Goal: Task Accomplishment & Management: Use online tool/utility

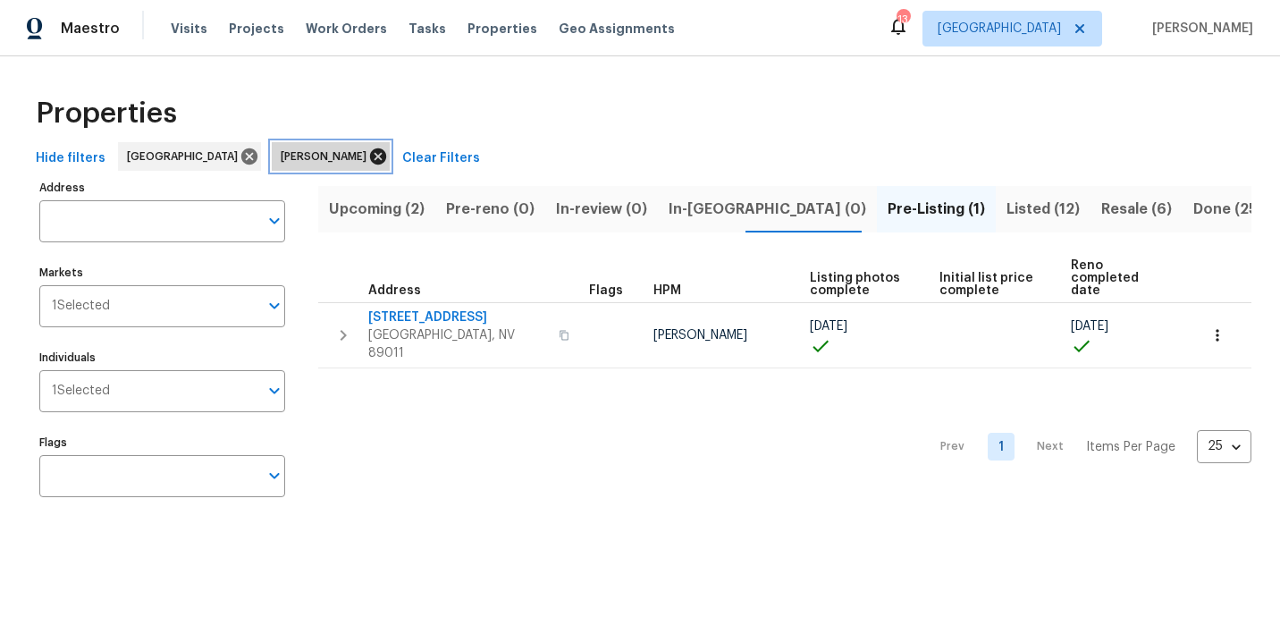
click at [370, 161] on icon at bounding box center [378, 156] width 16 height 16
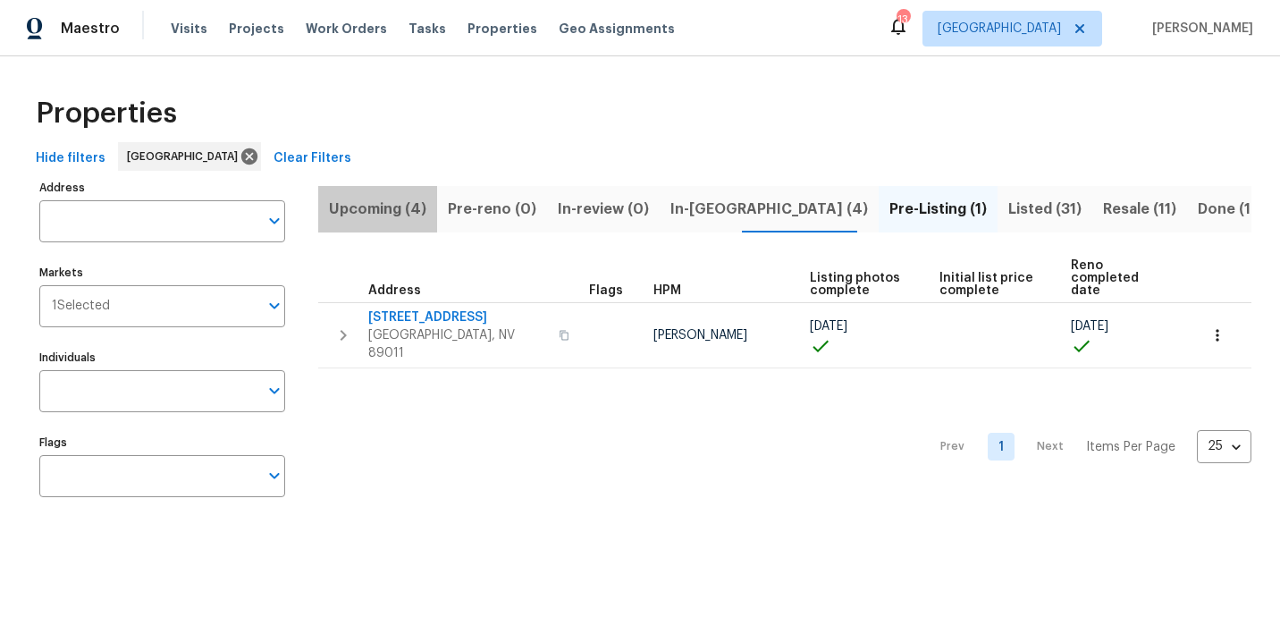
click at [397, 207] on span "Upcoming (4)" at bounding box center [377, 209] width 97 height 25
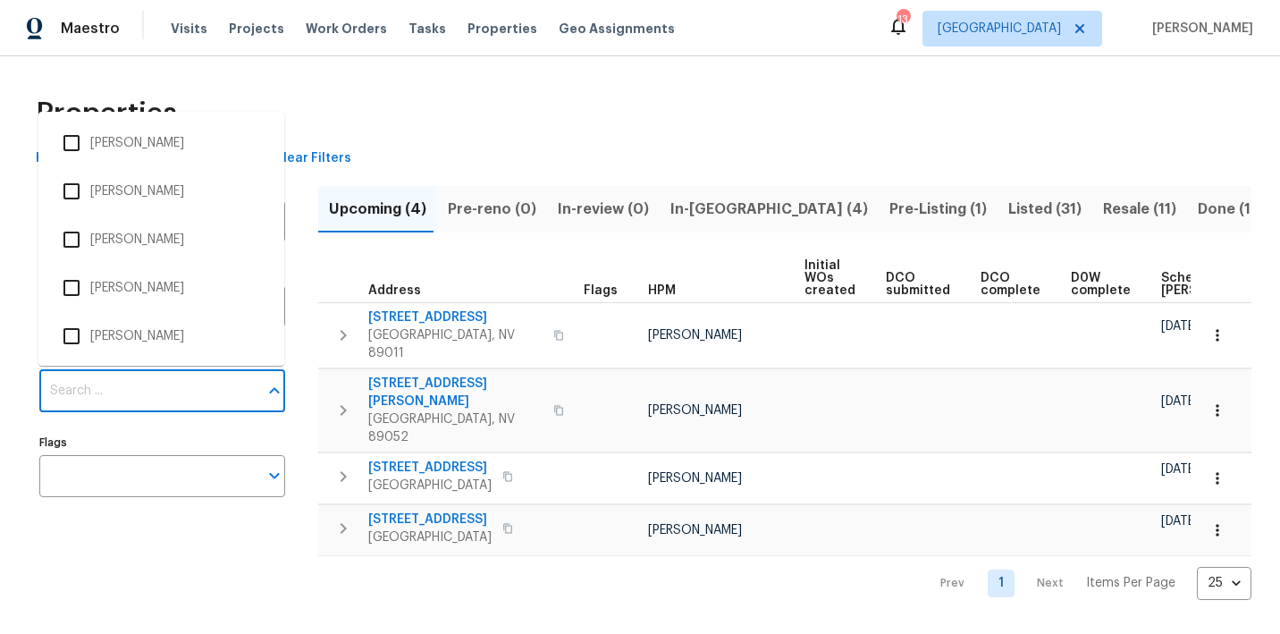
click at [104, 386] on input "Individuals" at bounding box center [148, 391] width 219 height 42
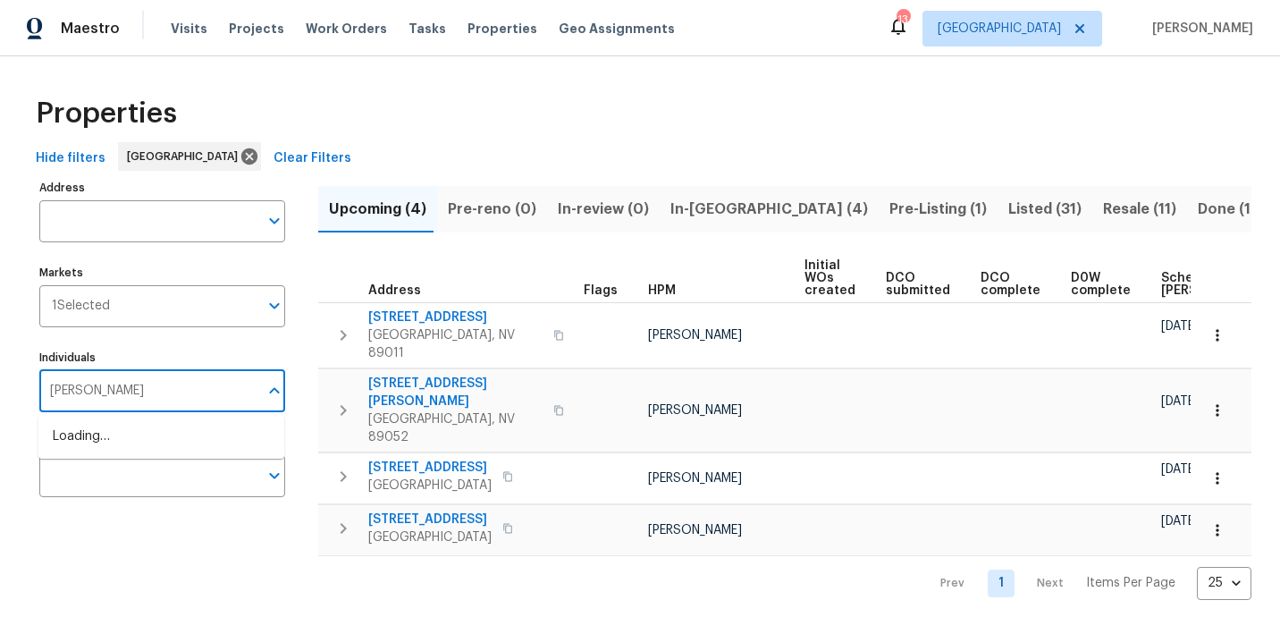
type input "julian"
click at [108, 445] on li "[PERSON_NAME]" at bounding box center [161, 446] width 217 height 38
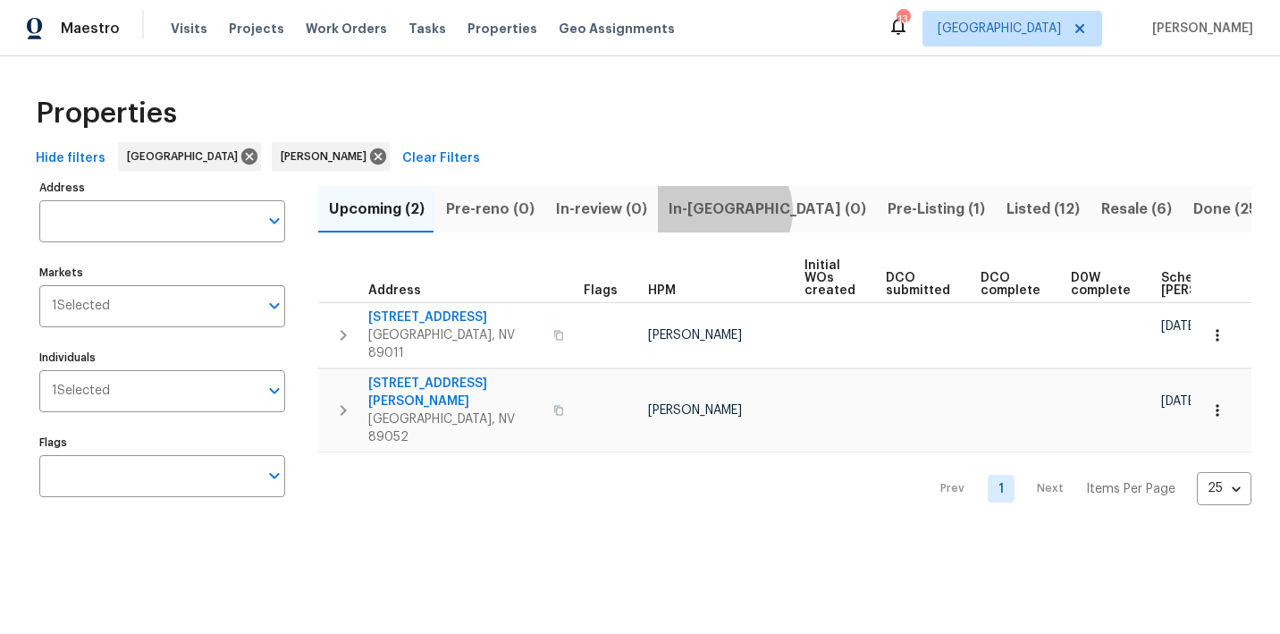
click at [714, 210] on span "In-reno (0)" at bounding box center [768, 209] width 198 height 25
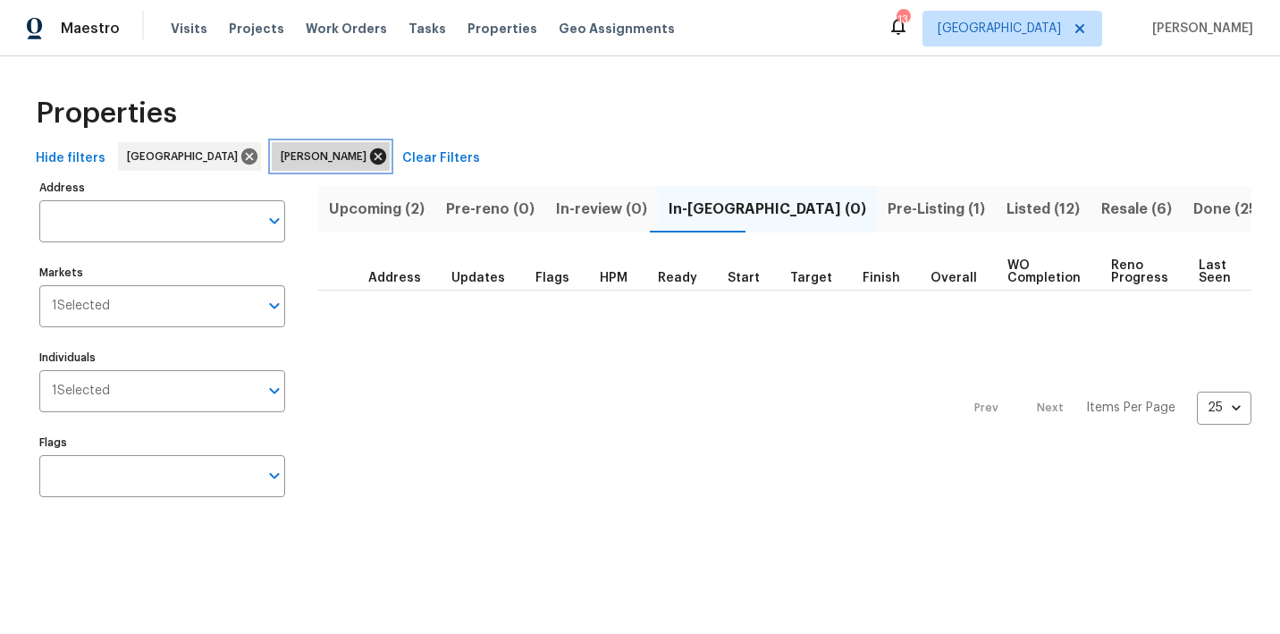
click at [370, 153] on icon at bounding box center [378, 156] width 16 height 16
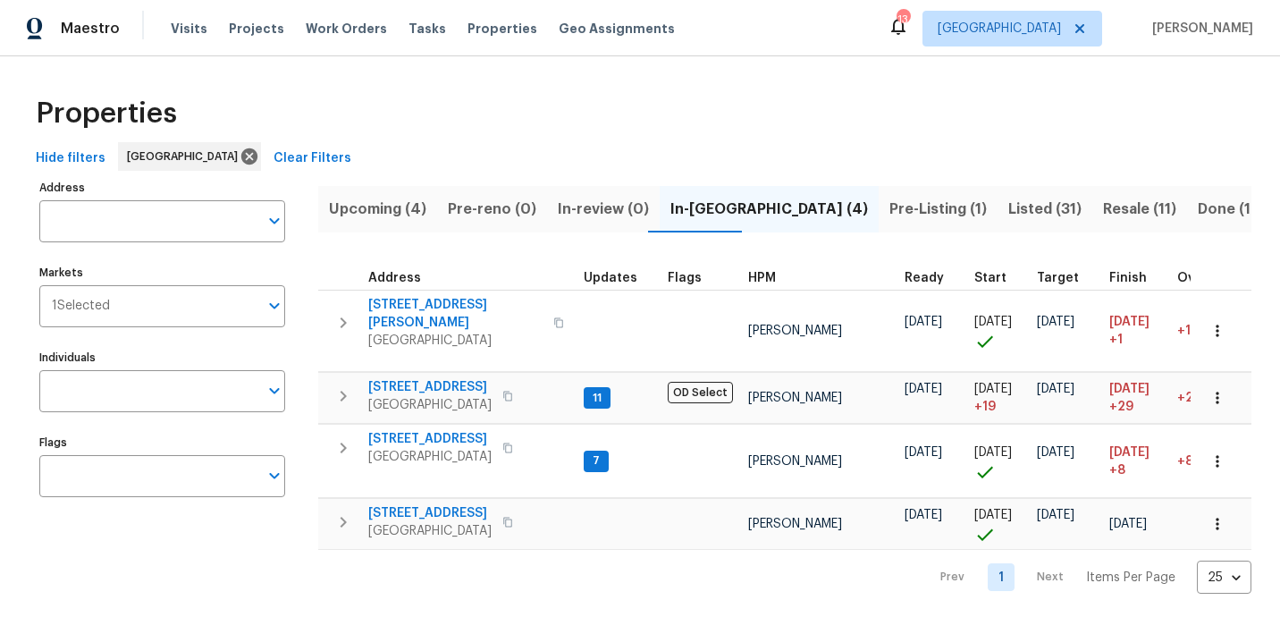
click at [1103, 205] on span "Resale (11)" at bounding box center [1139, 209] width 73 height 25
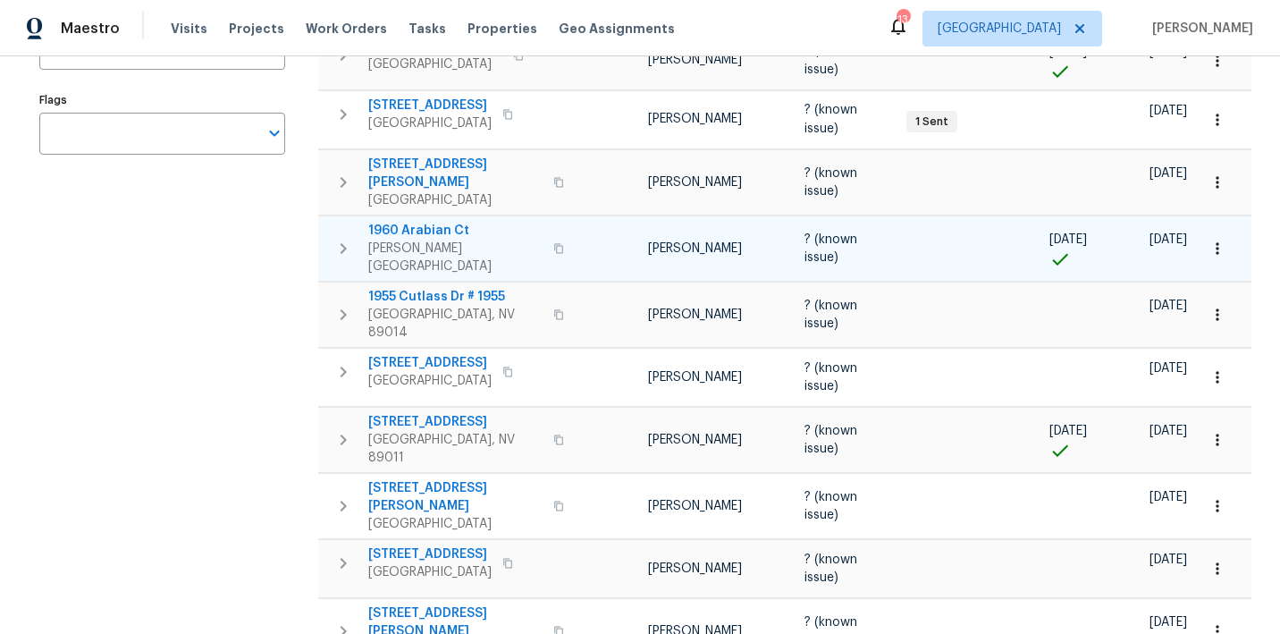
scroll to position [343, 0]
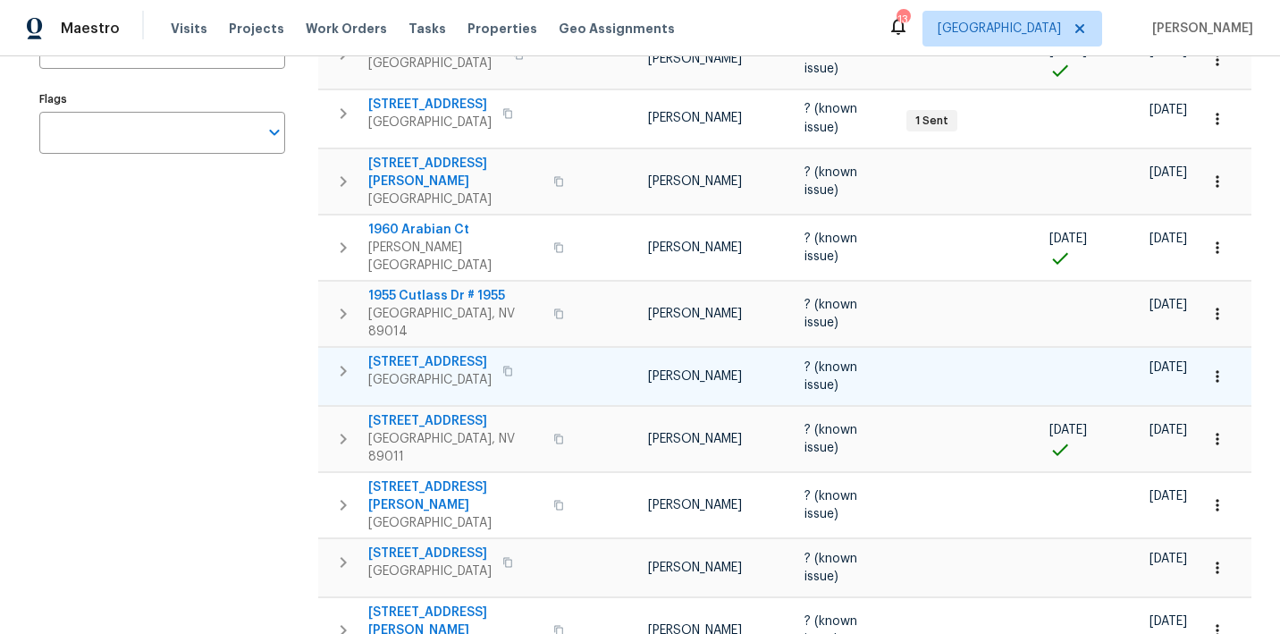
click at [1223, 367] on icon "button" at bounding box center [1218, 376] width 18 height 18
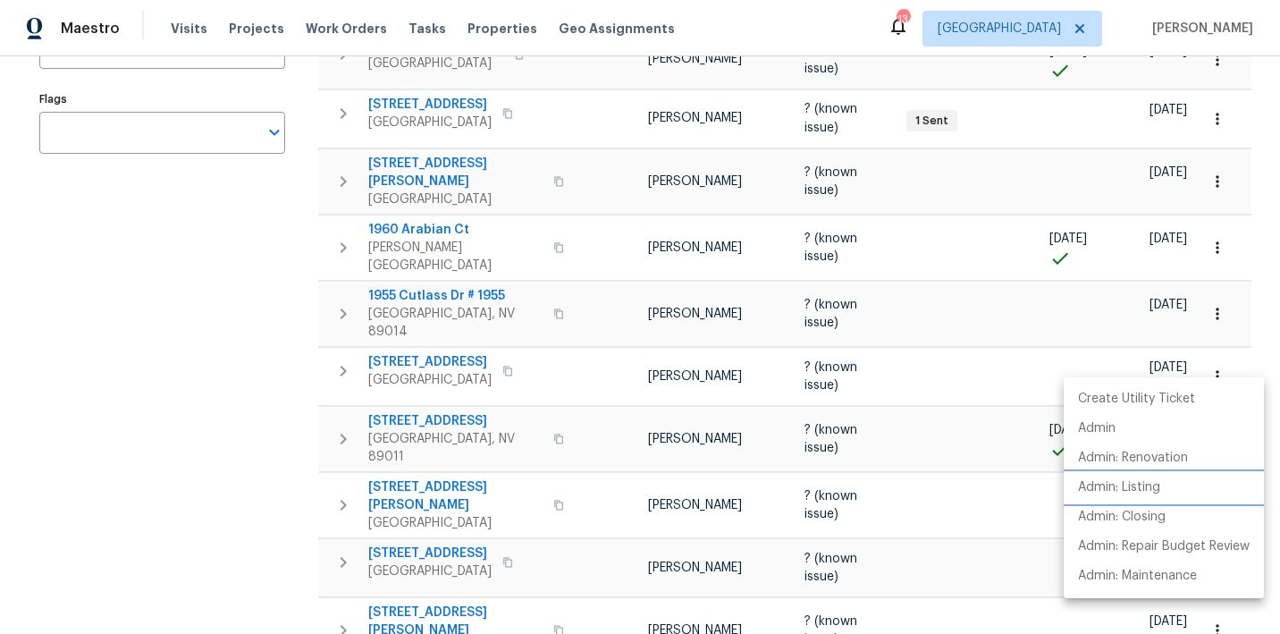
click at [1136, 490] on p "Admin: Listing" at bounding box center [1119, 487] width 82 height 19
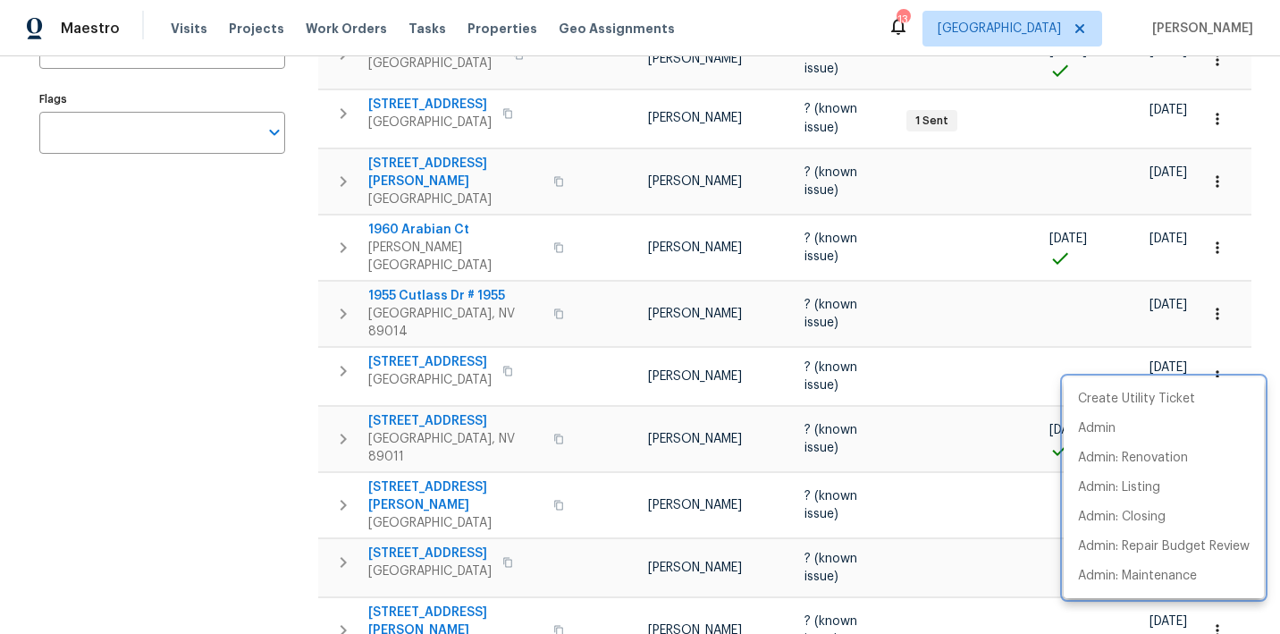
click at [150, 443] on div at bounding box center [640, 317] width 1280 height 634
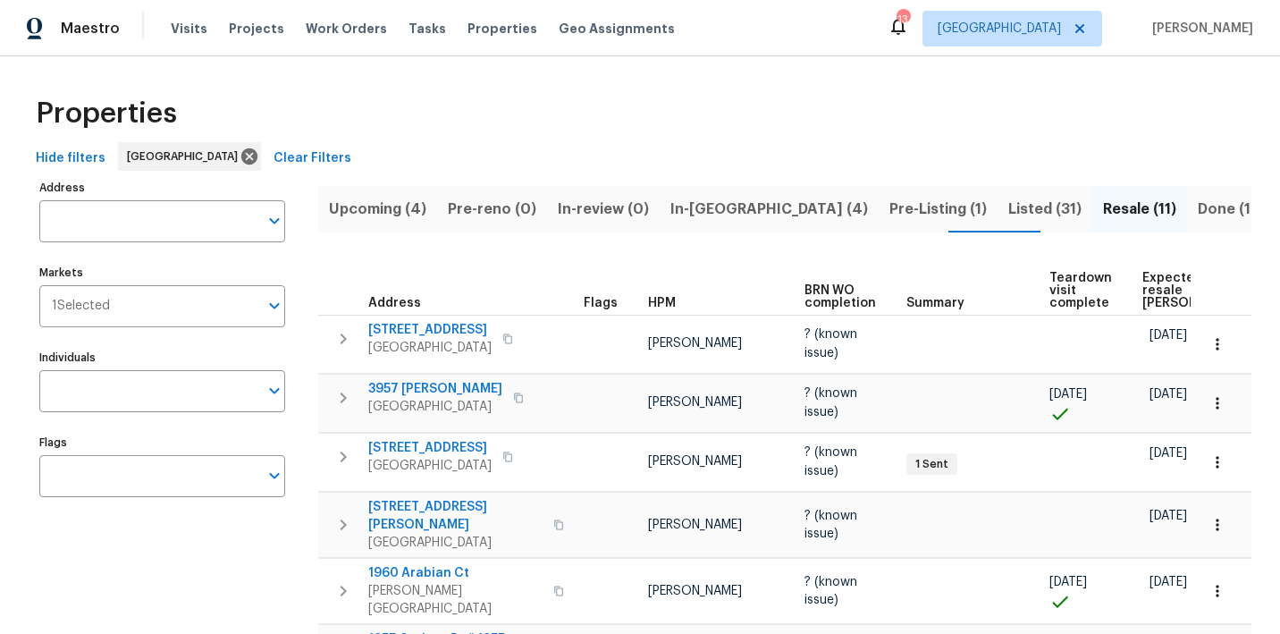
scroll to position [0, 0]
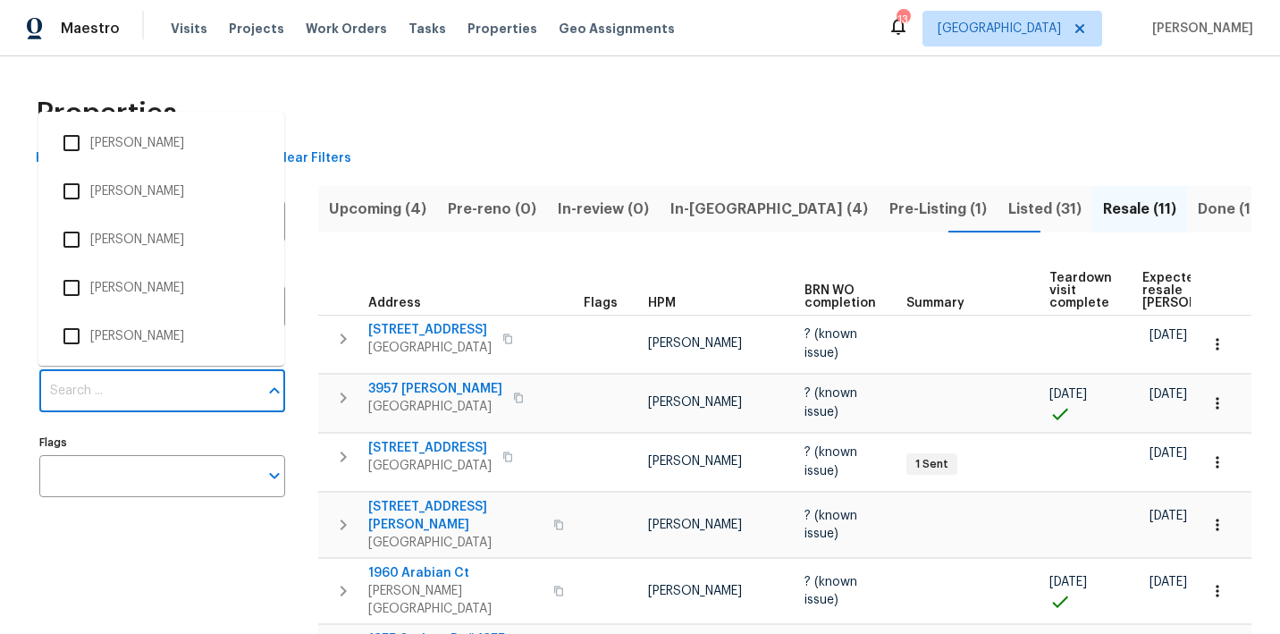
click at [114, 388] on input "Individuals" at bounding box center [148, 391] width 219 height 42
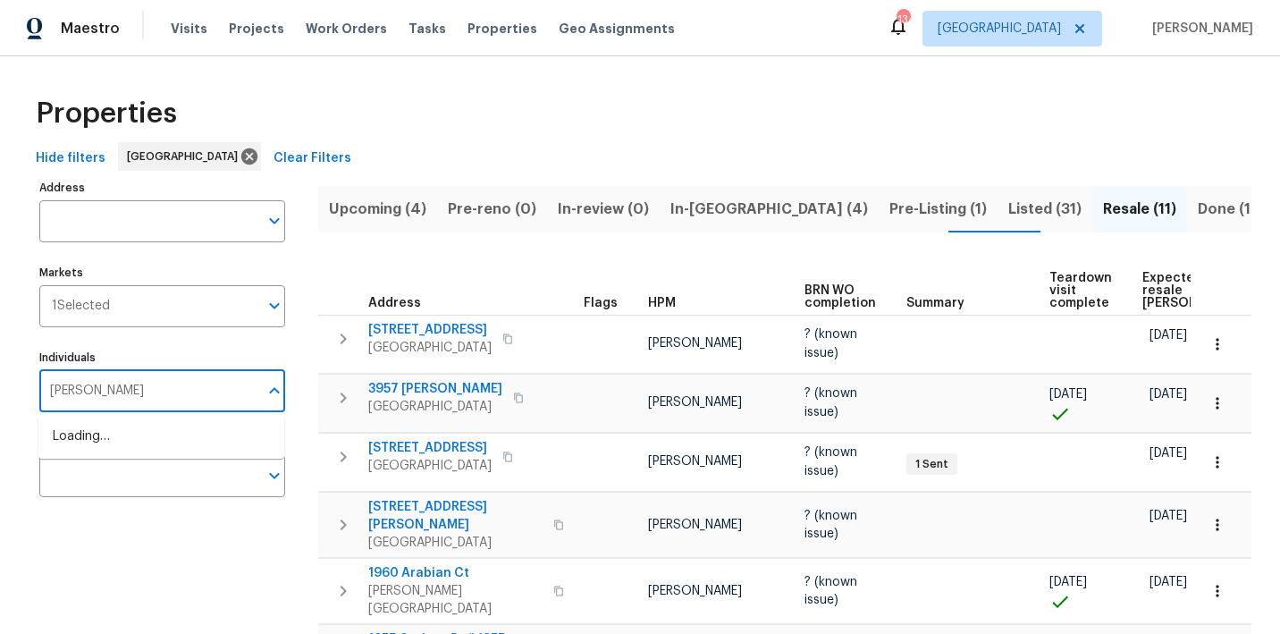
type input "julian"
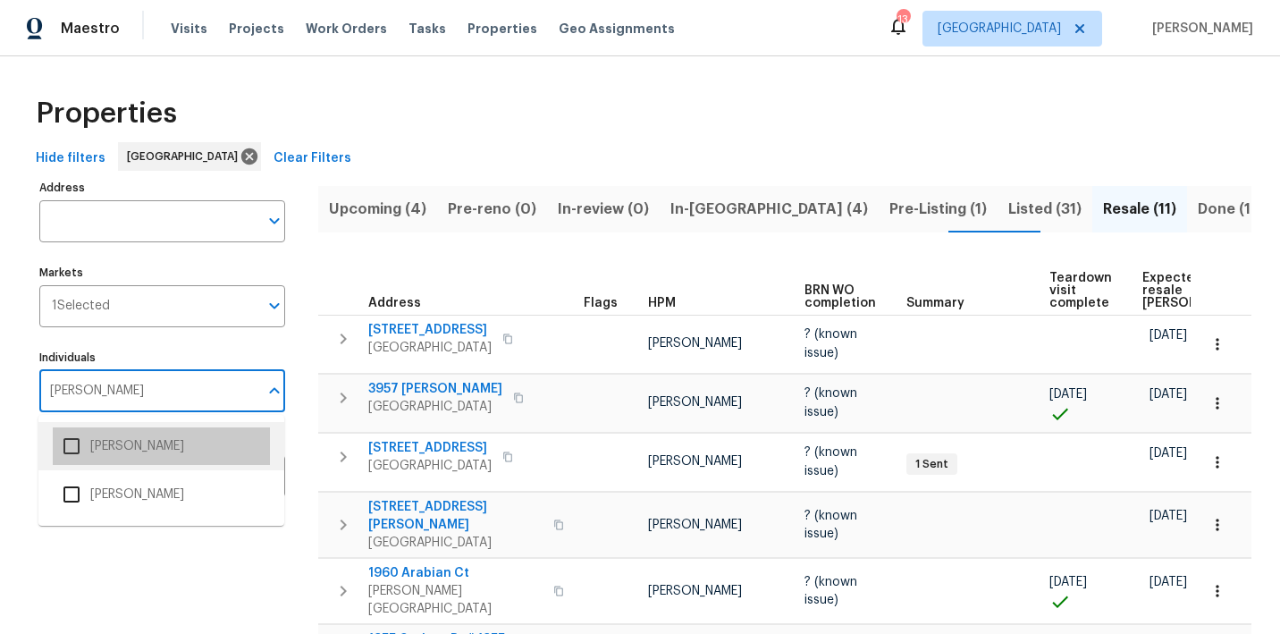
click at [115, 458] on li "[PERSON_NAME]" at bounding box center [161, 446] width 217 height 38
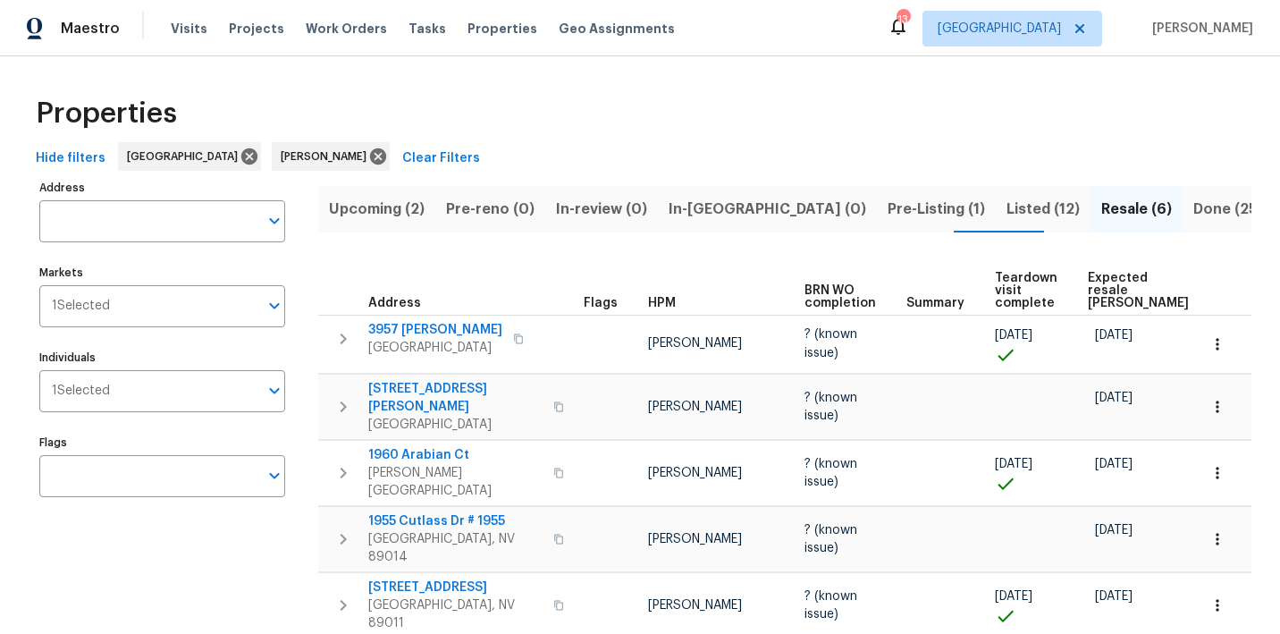
click at [888, 204] on span "Pre-Listing (1)" at bounding box center [936, 209] width 97 height 25
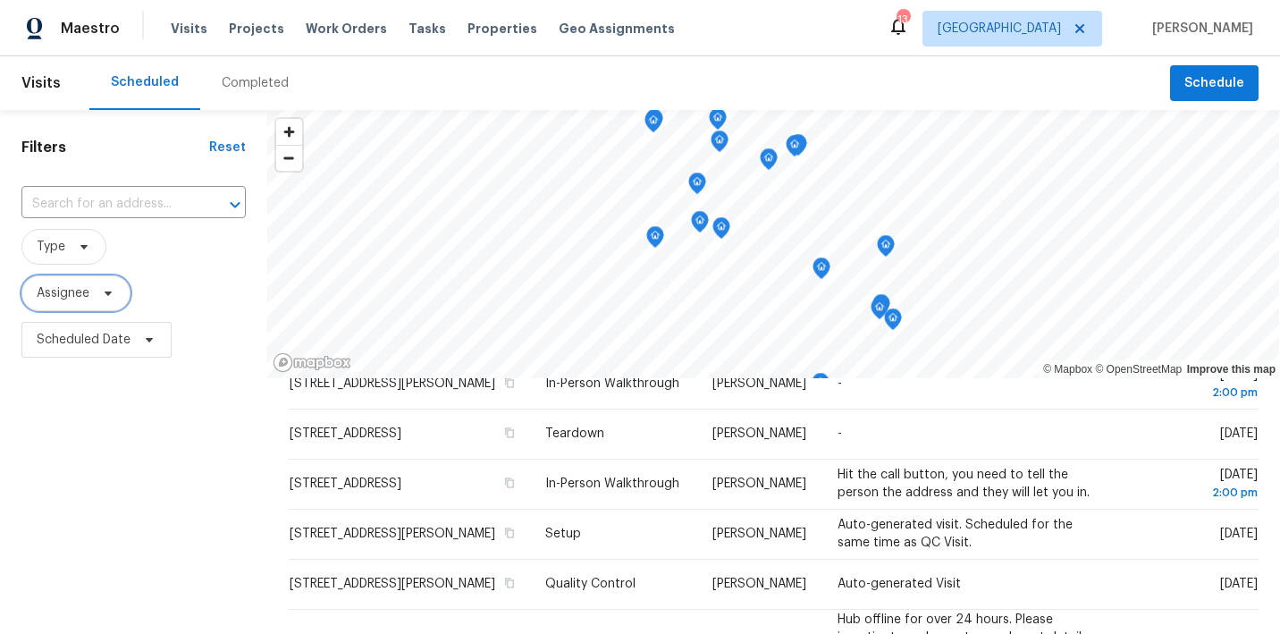
click at [98, 291] on span at bounding box center [106, 293] width 20 height 14
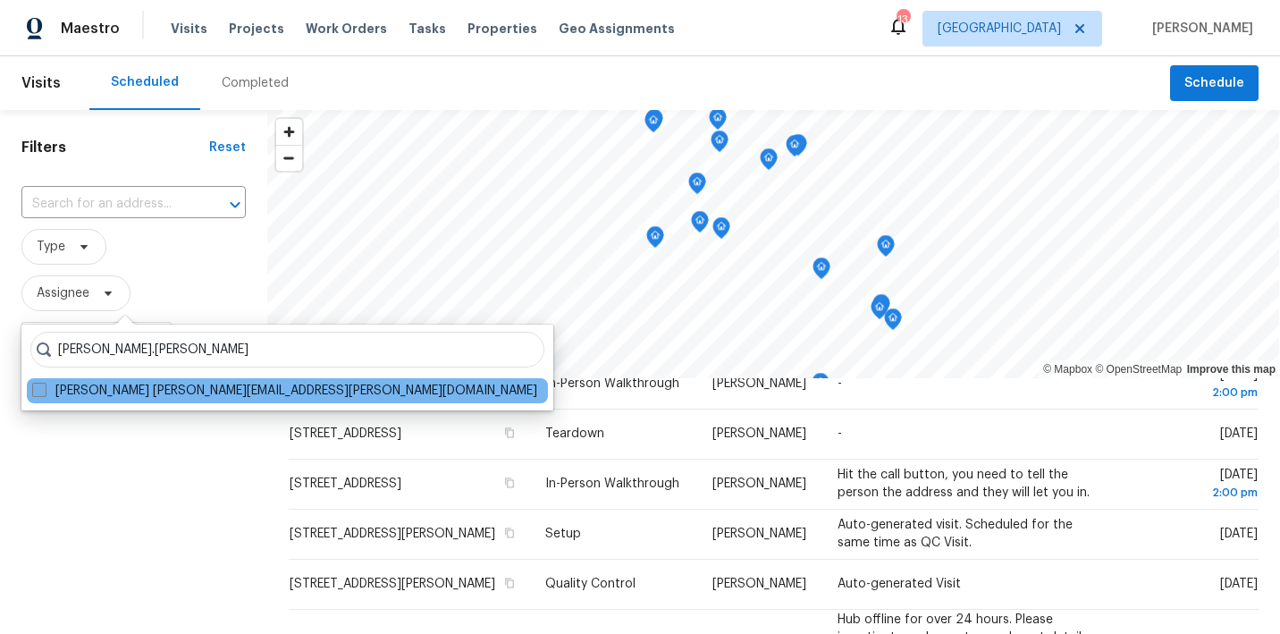
type input "Nicholas.holderbaum"
click at [36, 394] on span at bounding box center [39, 390] width 14 height 14
click at [36, 393] on input "Nicholas Holderbaum nicholas.holderbaum@opendoor.com" at bounding box center [38, 388] width 12 height 12
checkbox input "true"
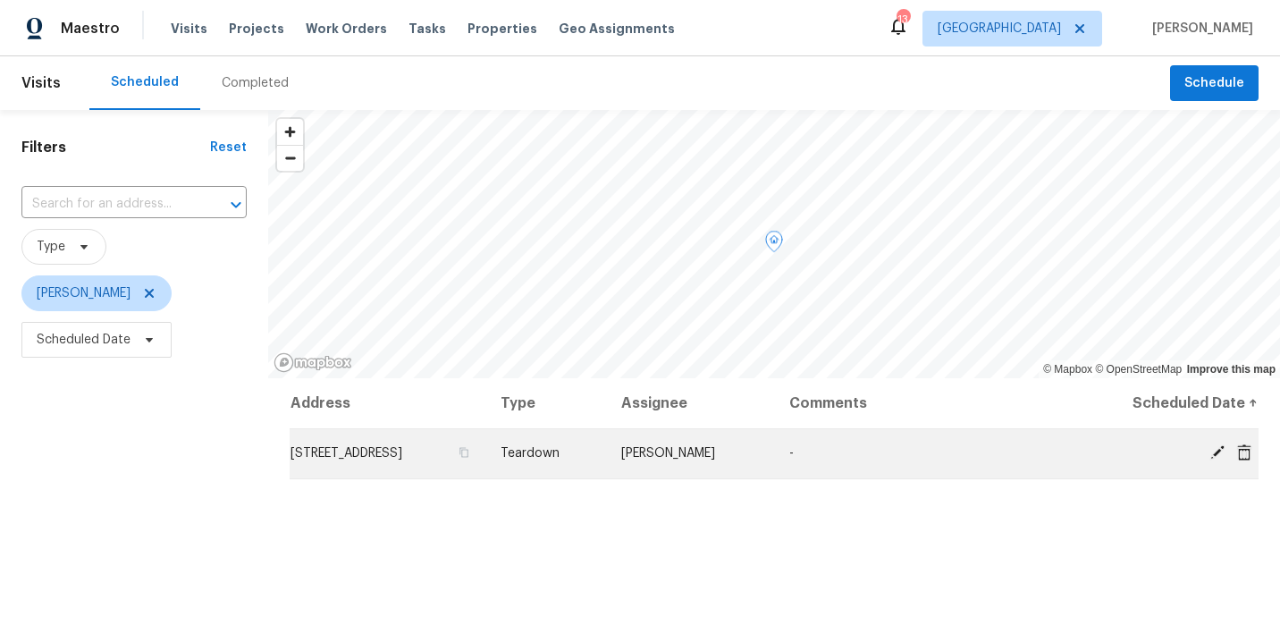
click at [1220, 460] on icon at bounding box center [1218, 452] width 14 height 14
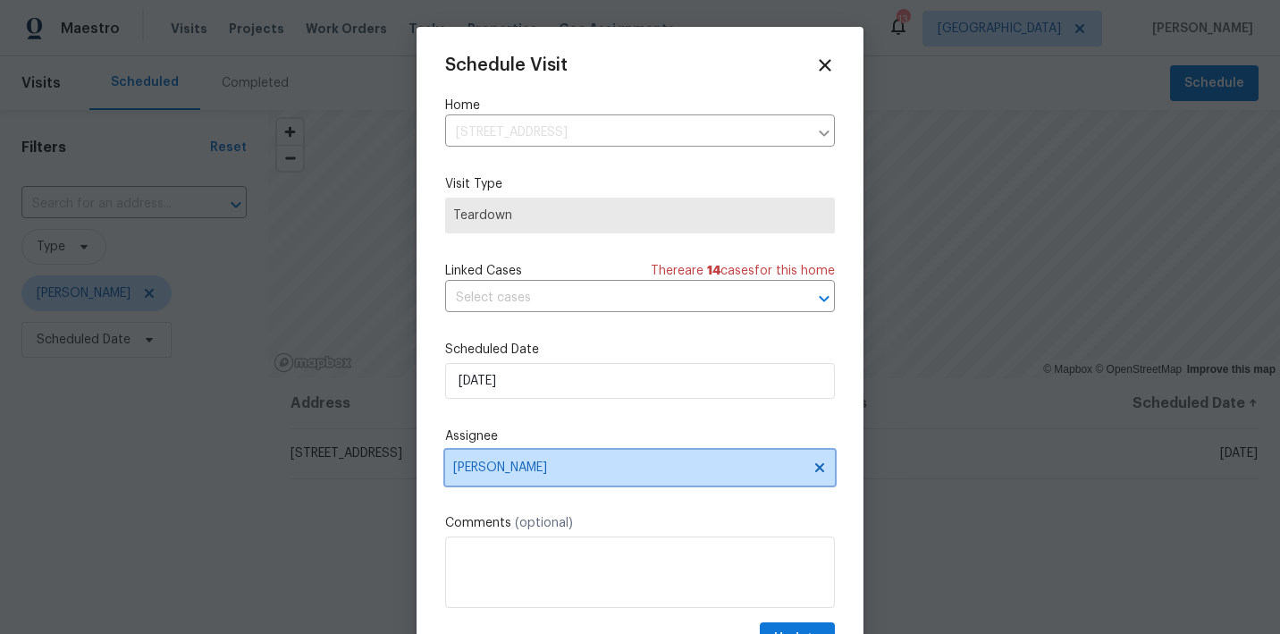
click at [823, 463] on icon at bounding box center [820, 467] width 14 height 14
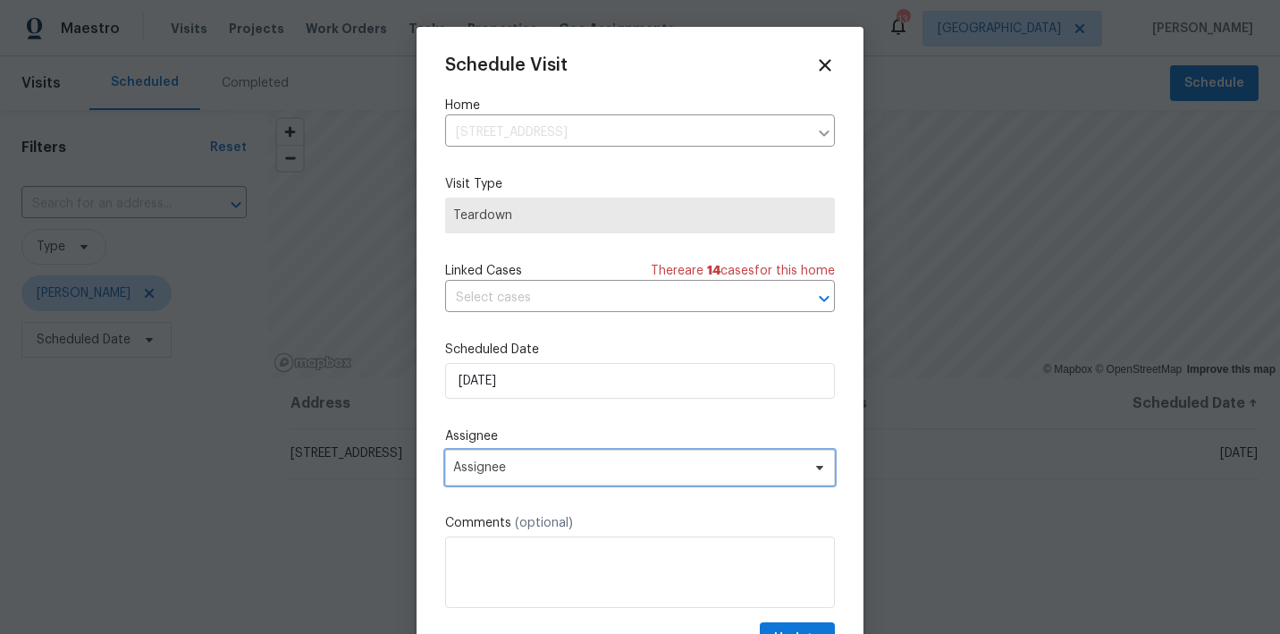
click at [764, 467] on span "Assignee" at bounding box center [628, 467] width 350 height 14
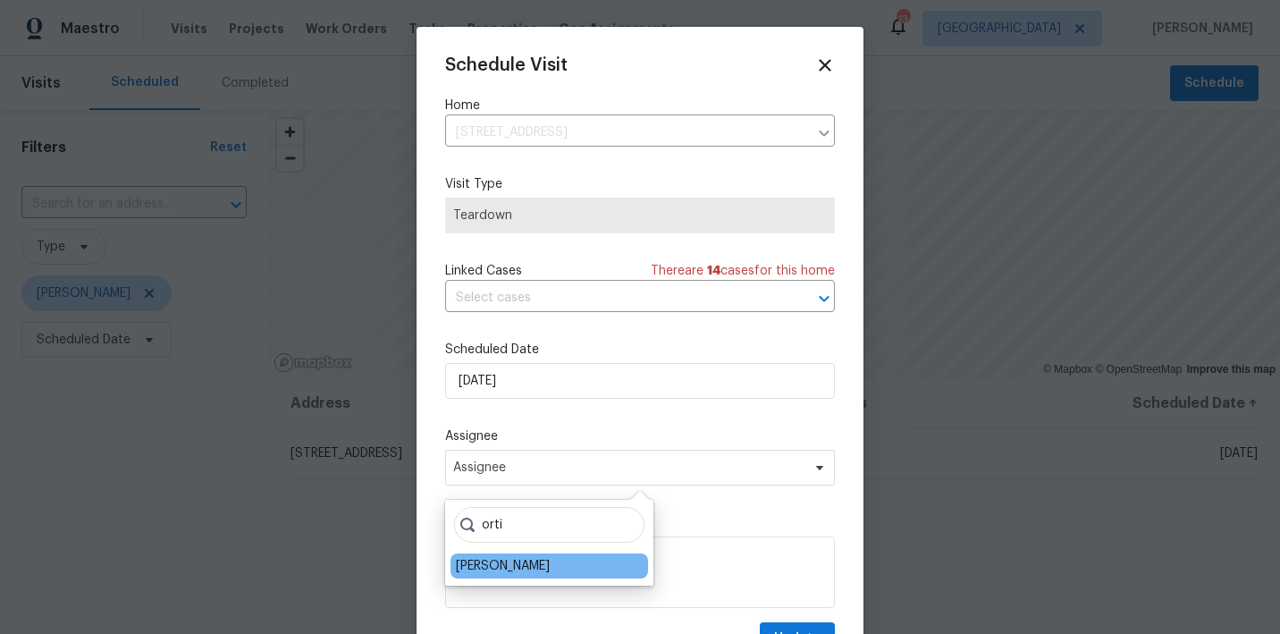
type input "orti"
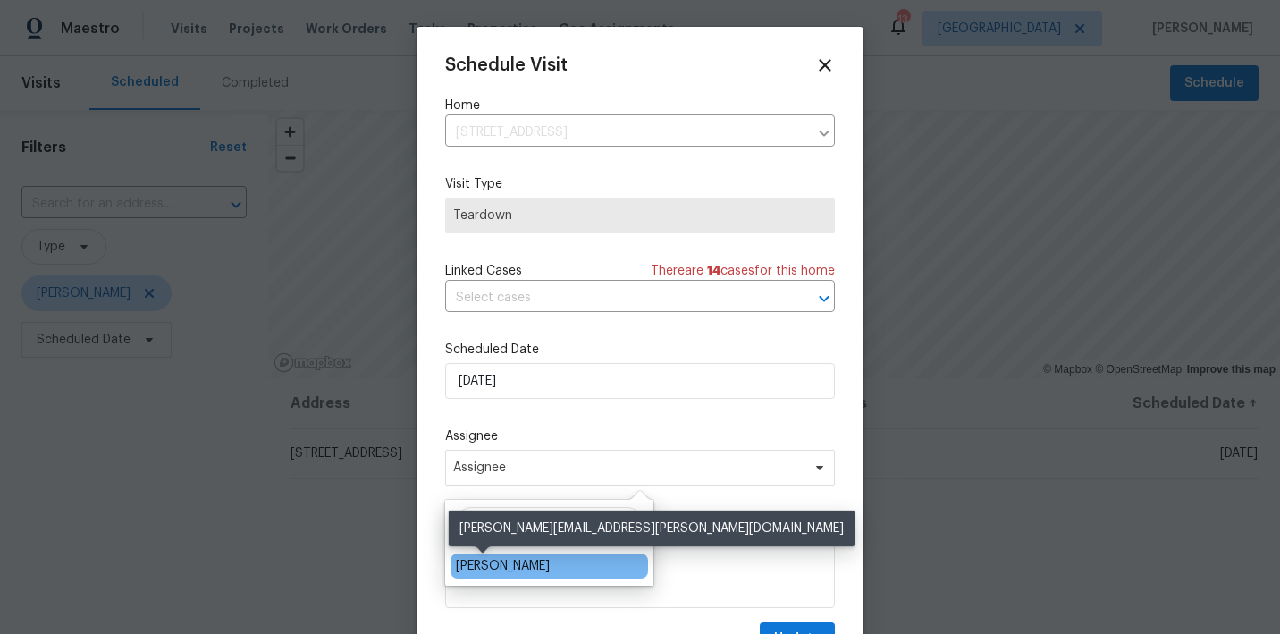
click at [482, 564] on div "[PERSON_NAME]" at bounding box center [503, 566] width 94 height 18
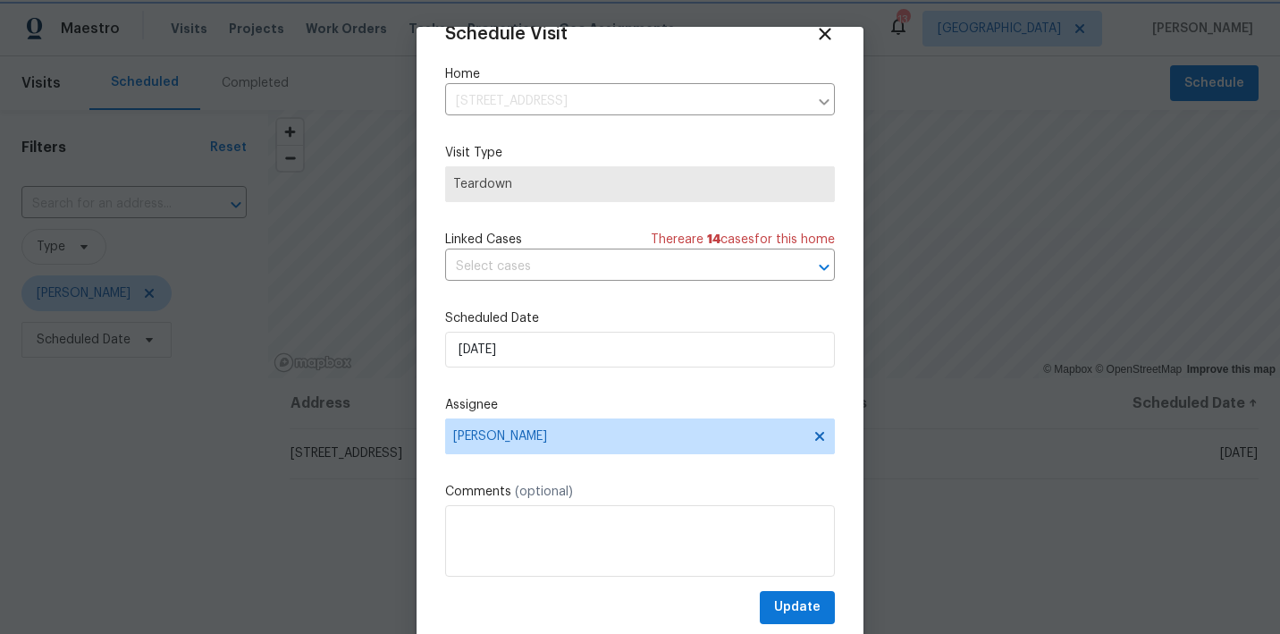
scroll to position [31, 0]
click at [787, 606] on span "Update" at bounding box center [797, 607] width 46 height 22
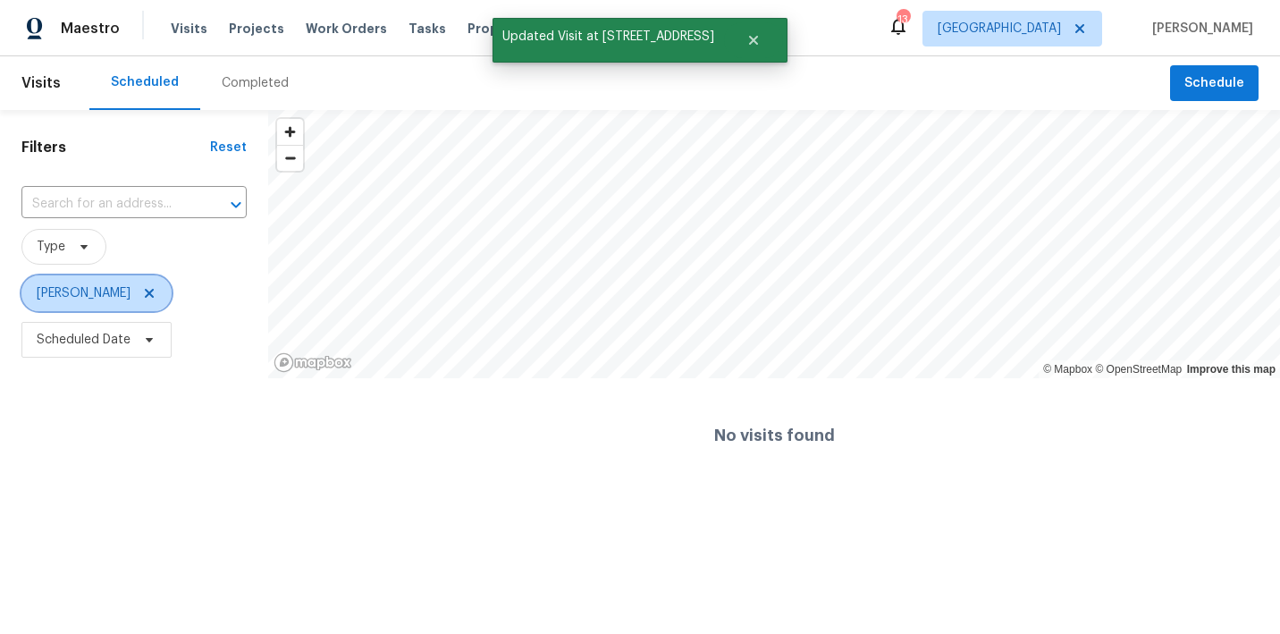
click at [154, 292] on icon at bounding box center [149, 293] width 9 height 9
